Goal: Task Accomplishment & Management: Use online tool/utility

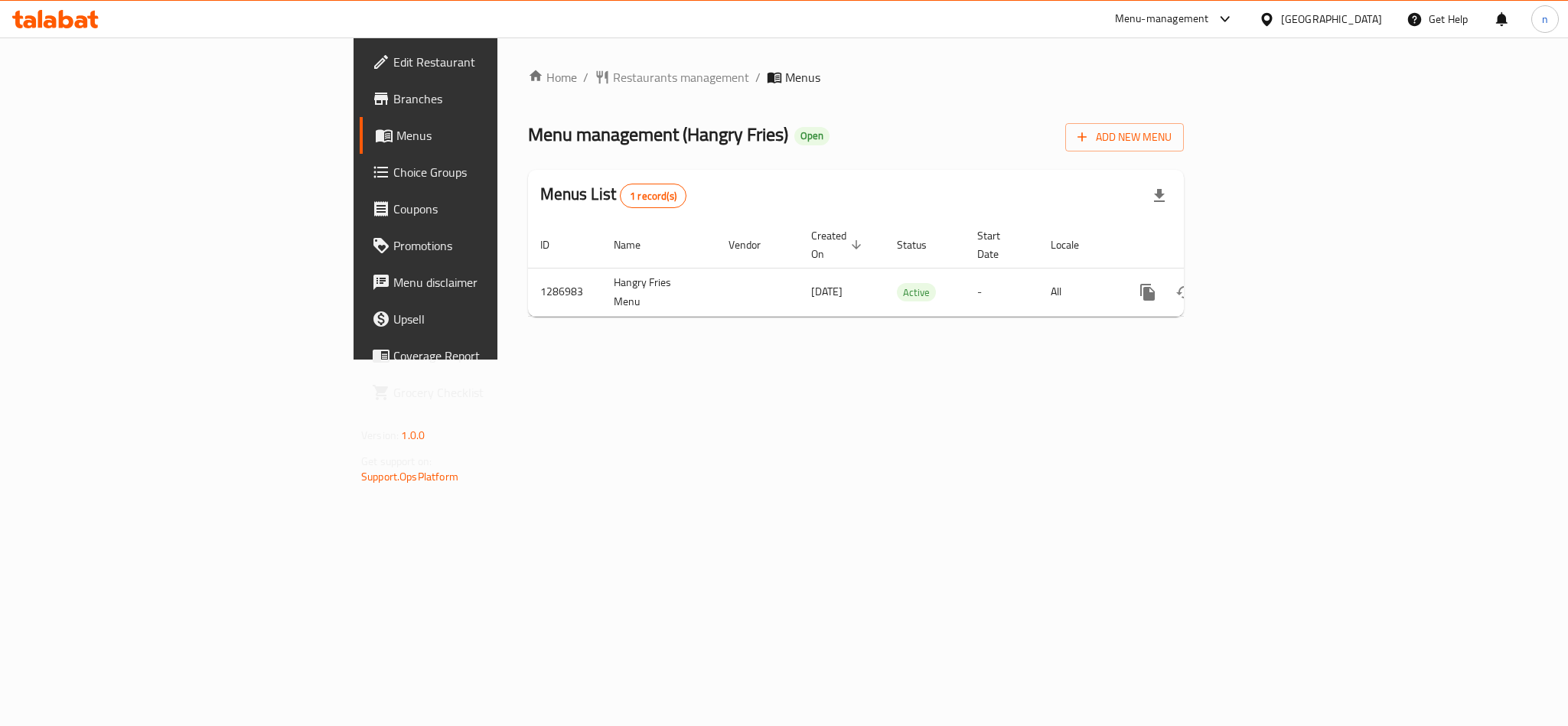
click at [394, 171] on span "Choice Groups" at bounding box center [498, 172] width 210 height 18
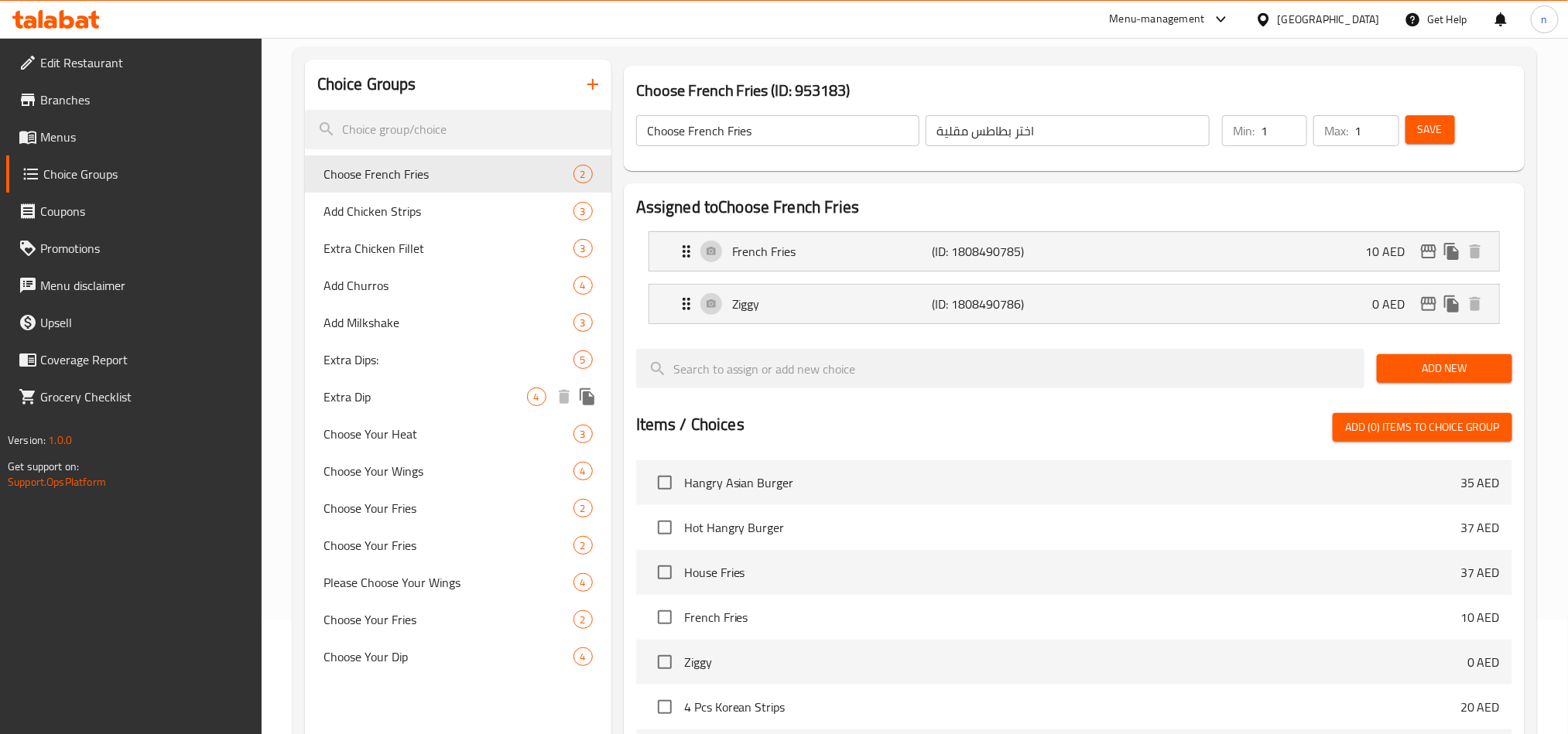
scroll to position [116, 0]
click at [401, 434] on span "Choose Your Heat" at bounding box center [425, 432] width 203 height 18
type input "Choose Your Heat"
type input "تشوز يُور هيت"
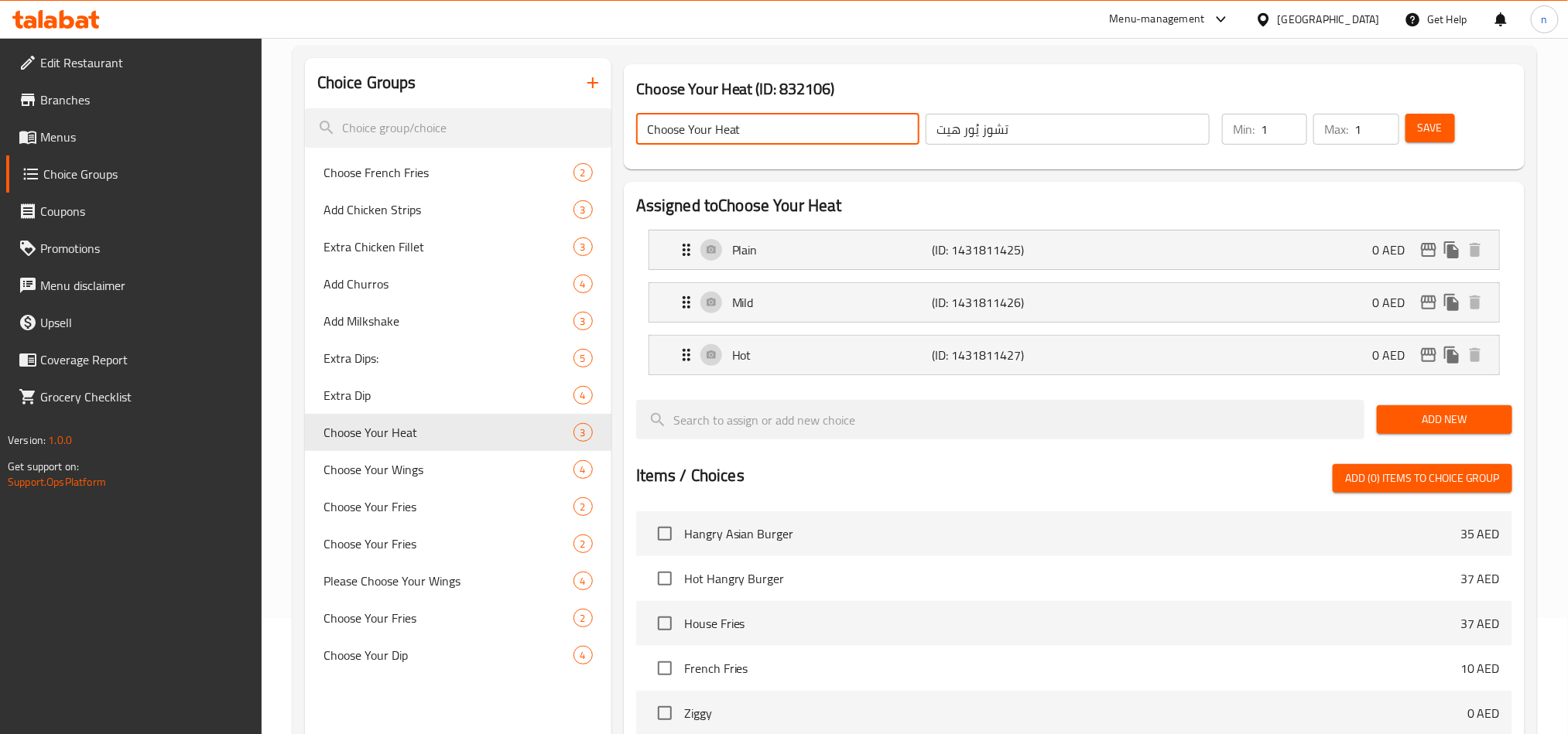
click at [804, 136] on input "Choose Your Heat" at bounding box center [778, 129] width 284 height 31
drag, startPoint x: 798, startPoint y: 132, endPoint x: 557, endPoint y: 132, distance: 241.0
click at [557, 132] on div "Choice Groups Choose French Fries 2 Add Chicken Strips 3 Extra Chicken Fillet 3…" at bounding box center [918, 565] width 1226 height 1014
click at [36, 17] on icon at bounding box center [56, 18] width 88 height 18
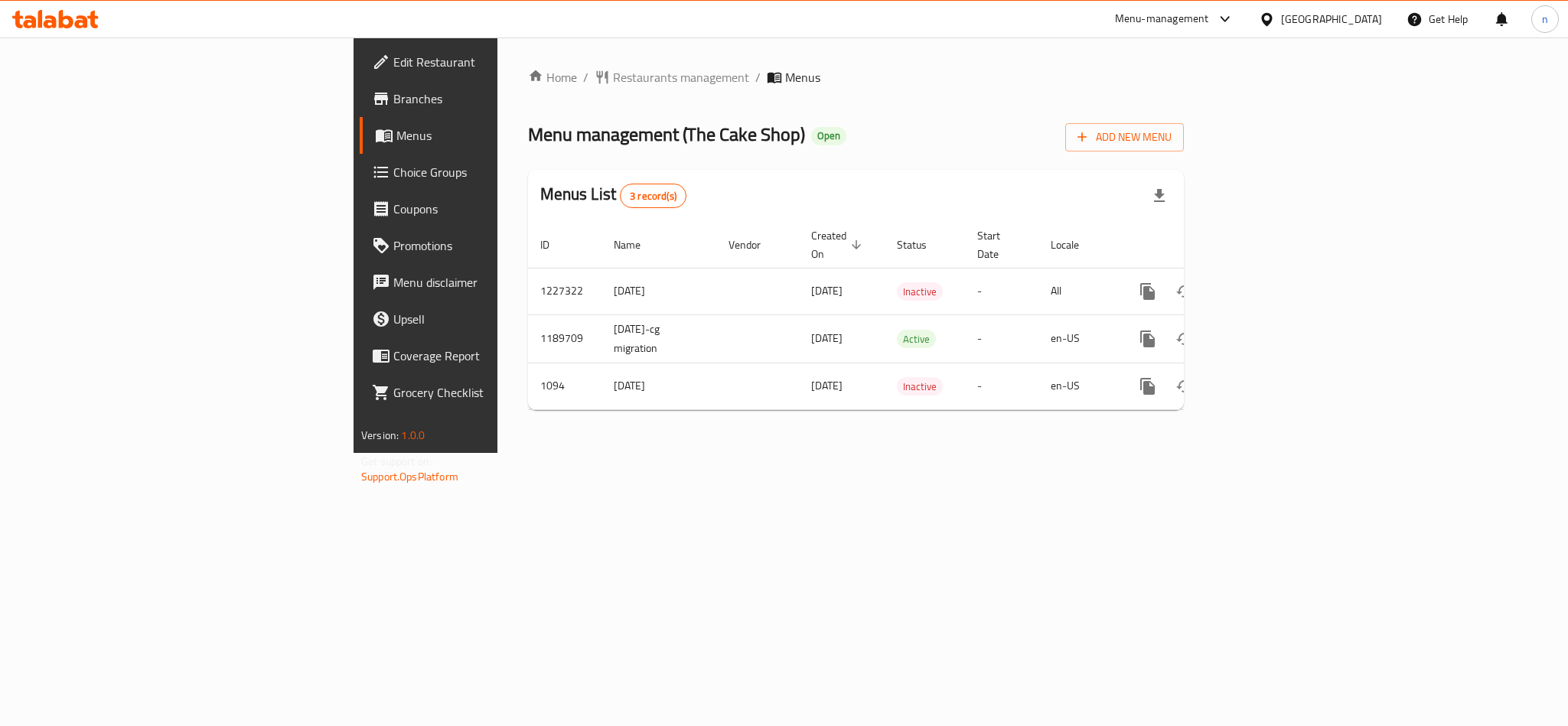
click at [394, 165] on span "Choice Groups" at bounding box center [498, 172] width 210 height 18
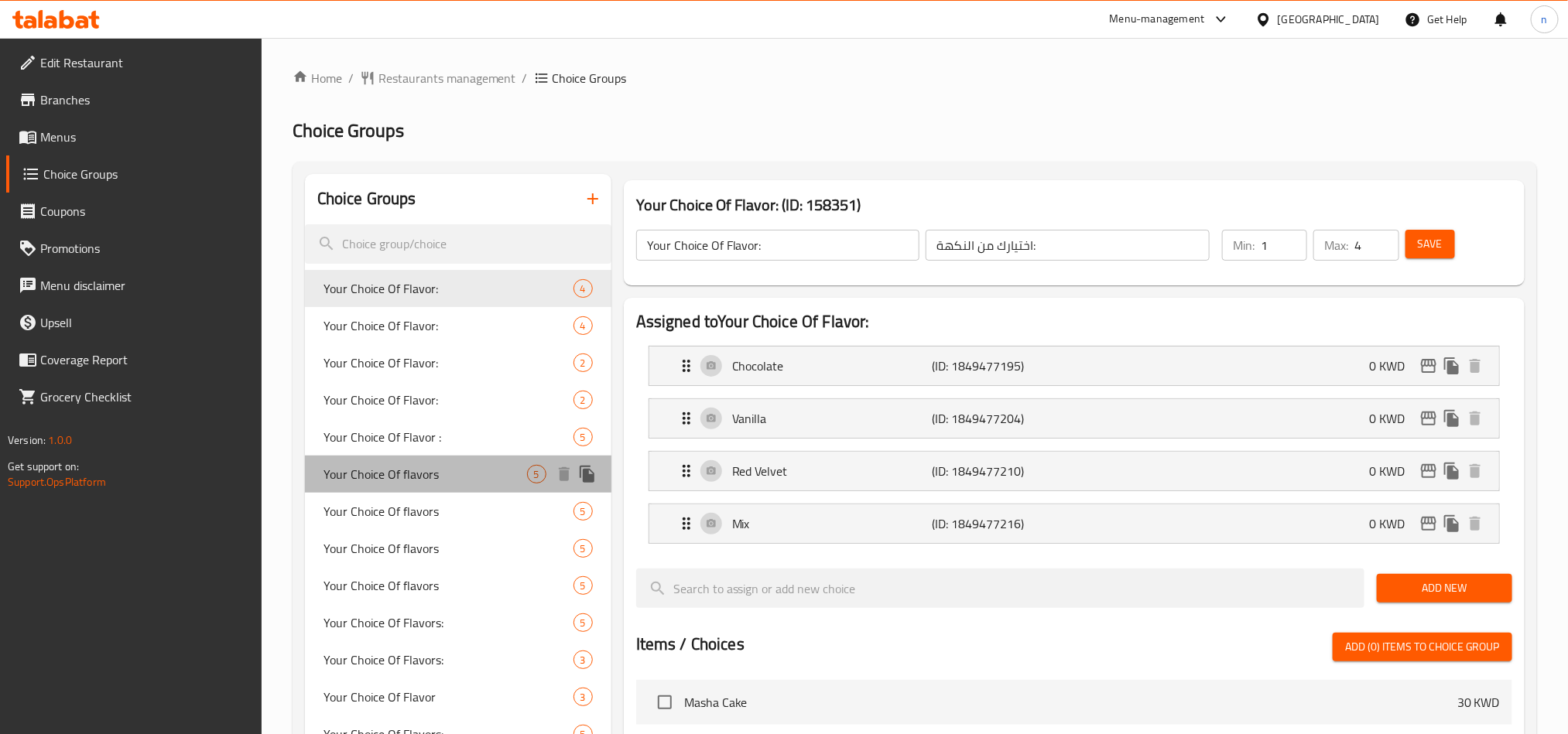
click at [408, 469] on span "Your Choice Of flavors" at bounding box center [425, 474] width 203 height 18
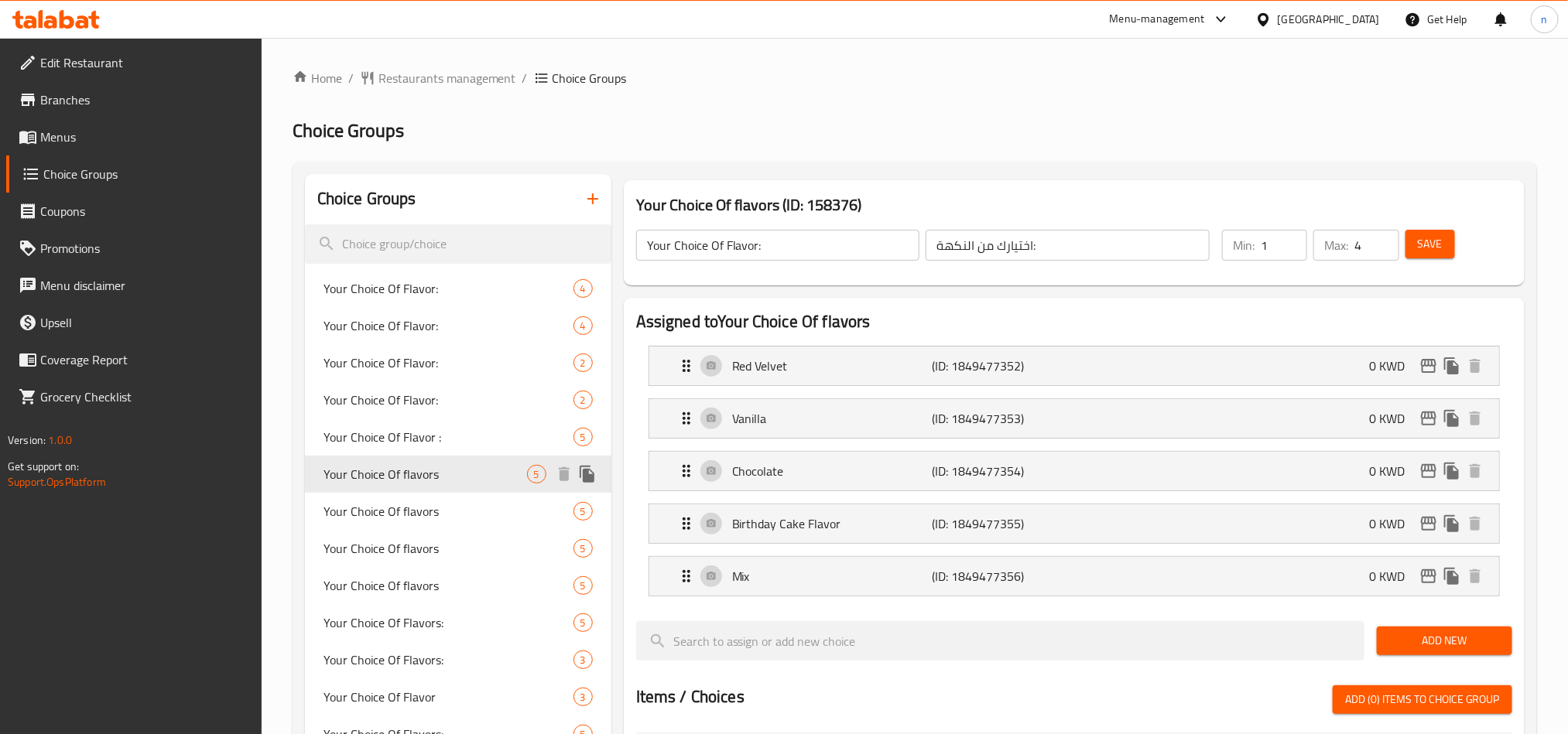
type input "Your Choice Of flavors"
type input "اختيارك من النكهات:"
type input "3"
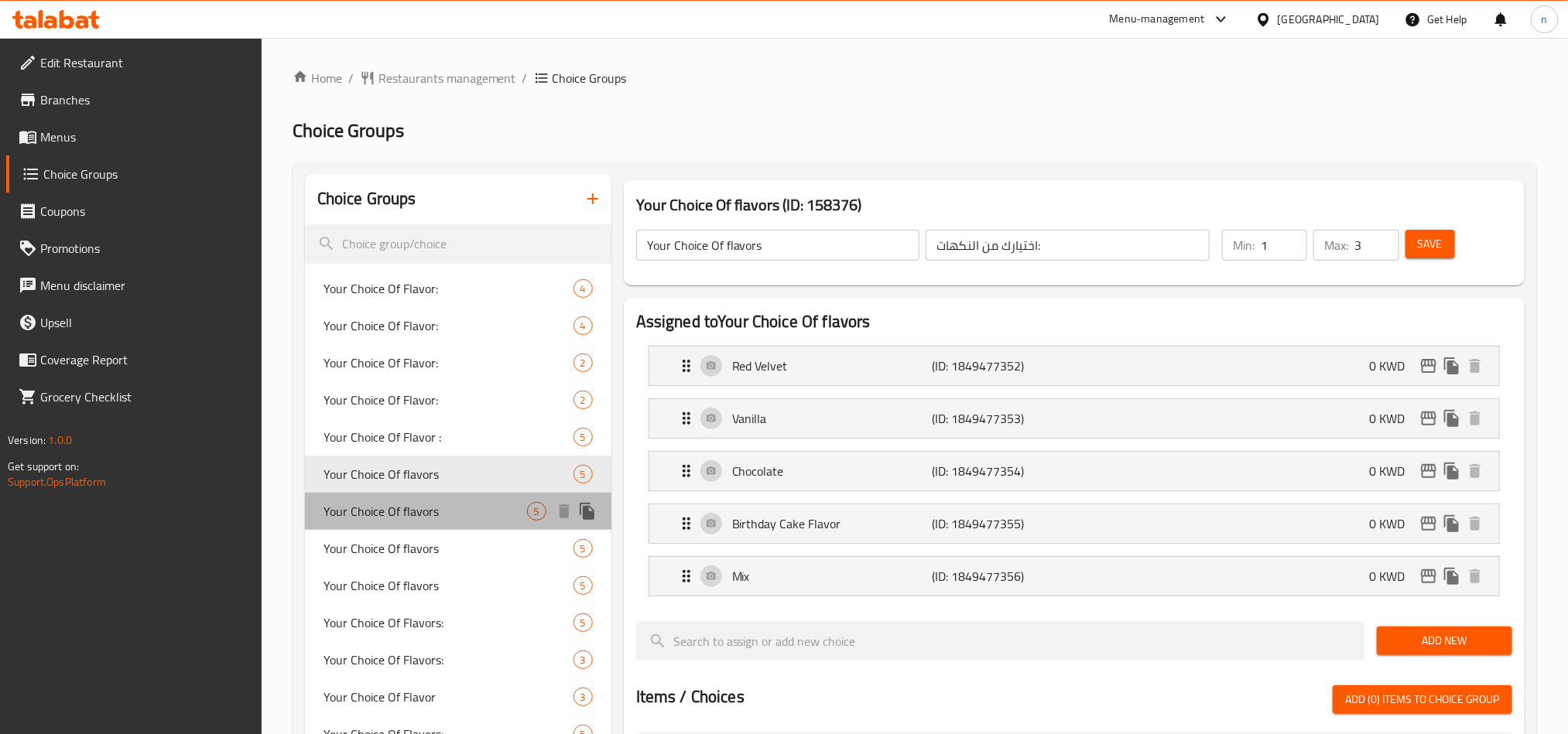
click at [330, 508] on span "Your Choice Of flavors" at bounding box center [425, 511] width 203 height 18
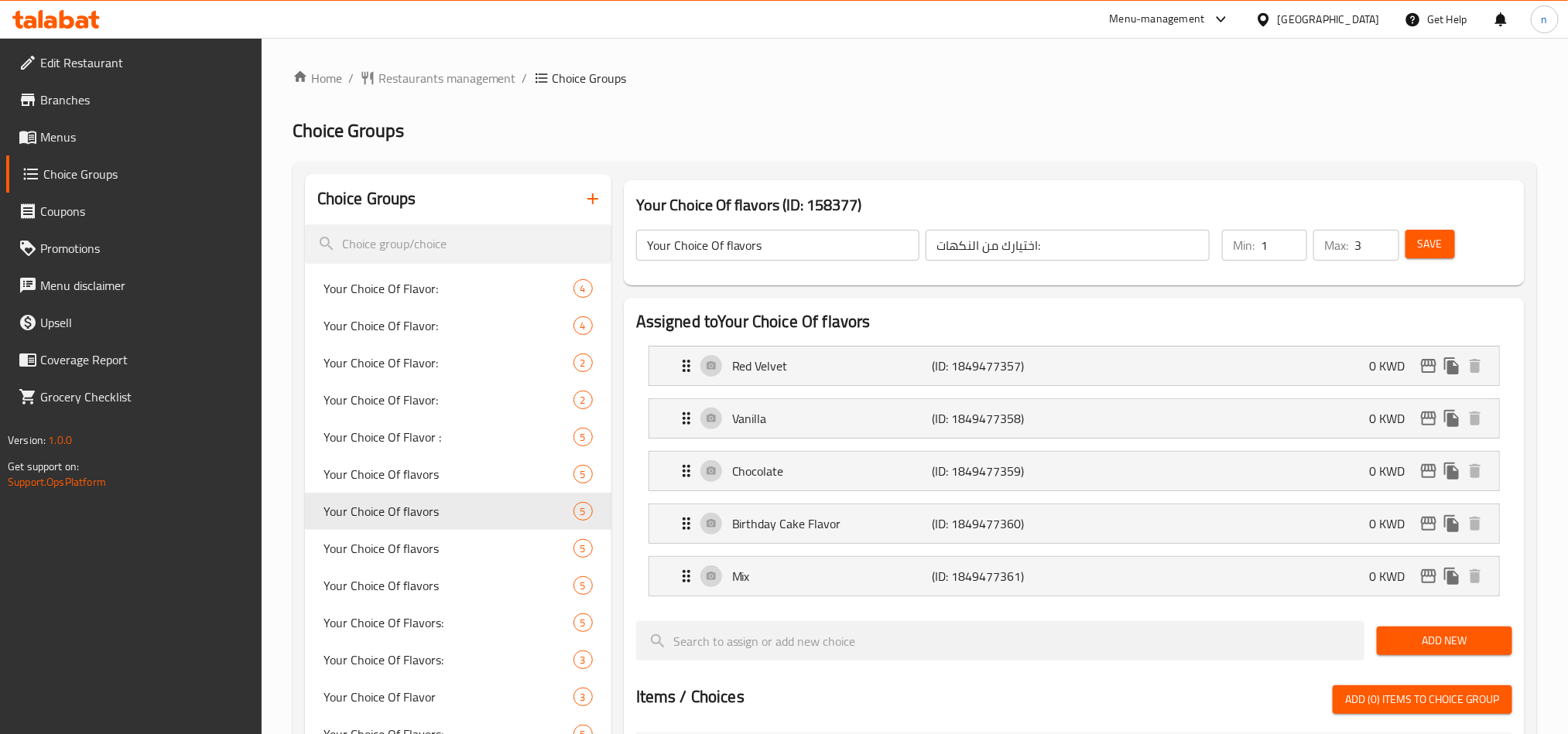
click at [83, 17] on icon at bounding box center [82, 22] width 13 height 13
